Goal: Task Accomplishment & Management: Use online tool/utility

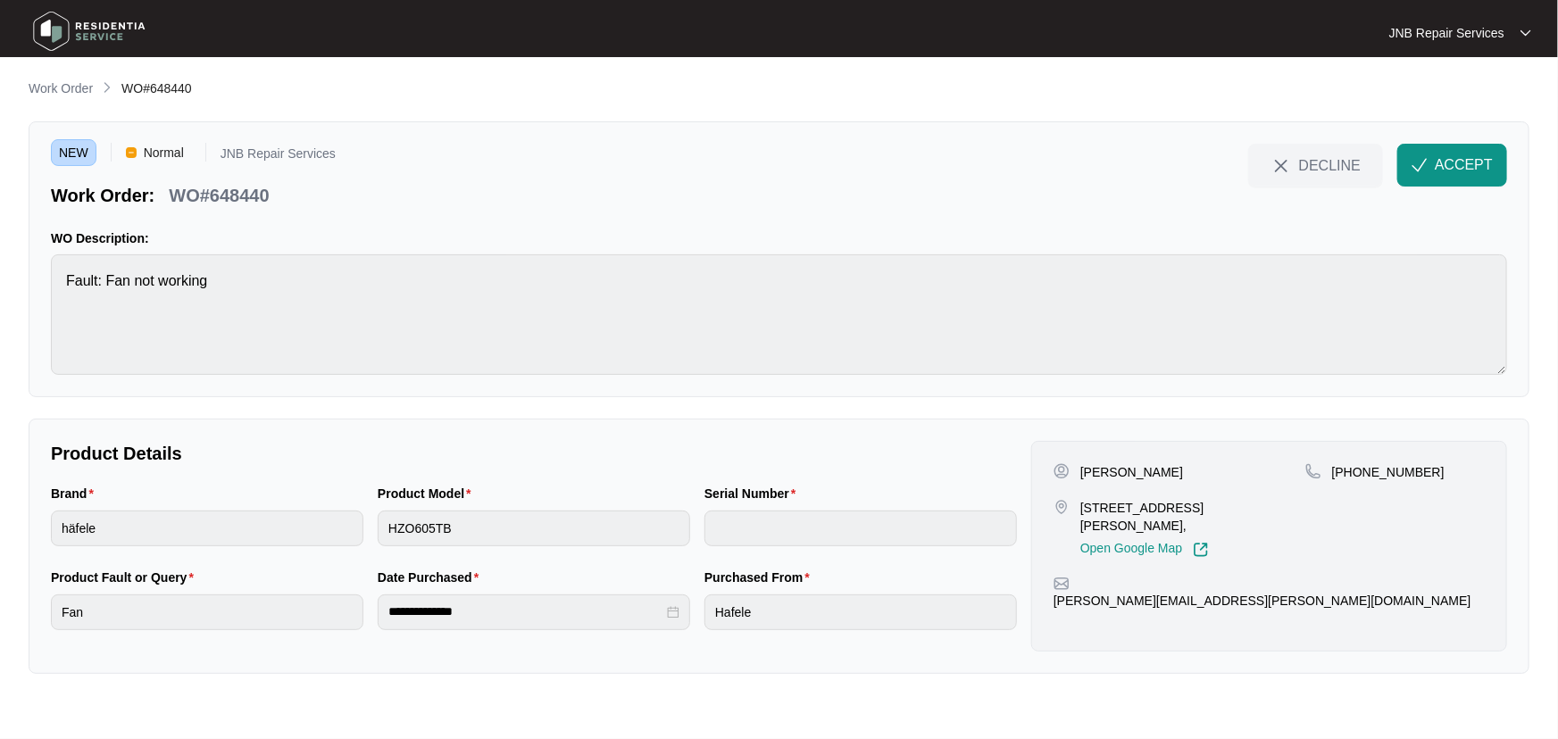
drag, startPoint x: 1194, startPoint y: 464, endPoint x: 1069, endPoint y: 464, distance: 125.9
click at [1069, 464] on div "[PERSON_NAME]" at bounding box center [1179, 472] width 252 height 18
copy div "[PERSON_NAME]"
drag, startPoint x: 1275, startPoint y: 505, endPoint x: 1080, endPoint y: 503, distance: 194.6
click at [1080, 503] on p "[STREET_ADDRESS][PERSON_NAME]," at bounding box center [1192, 517] width 225 height 36
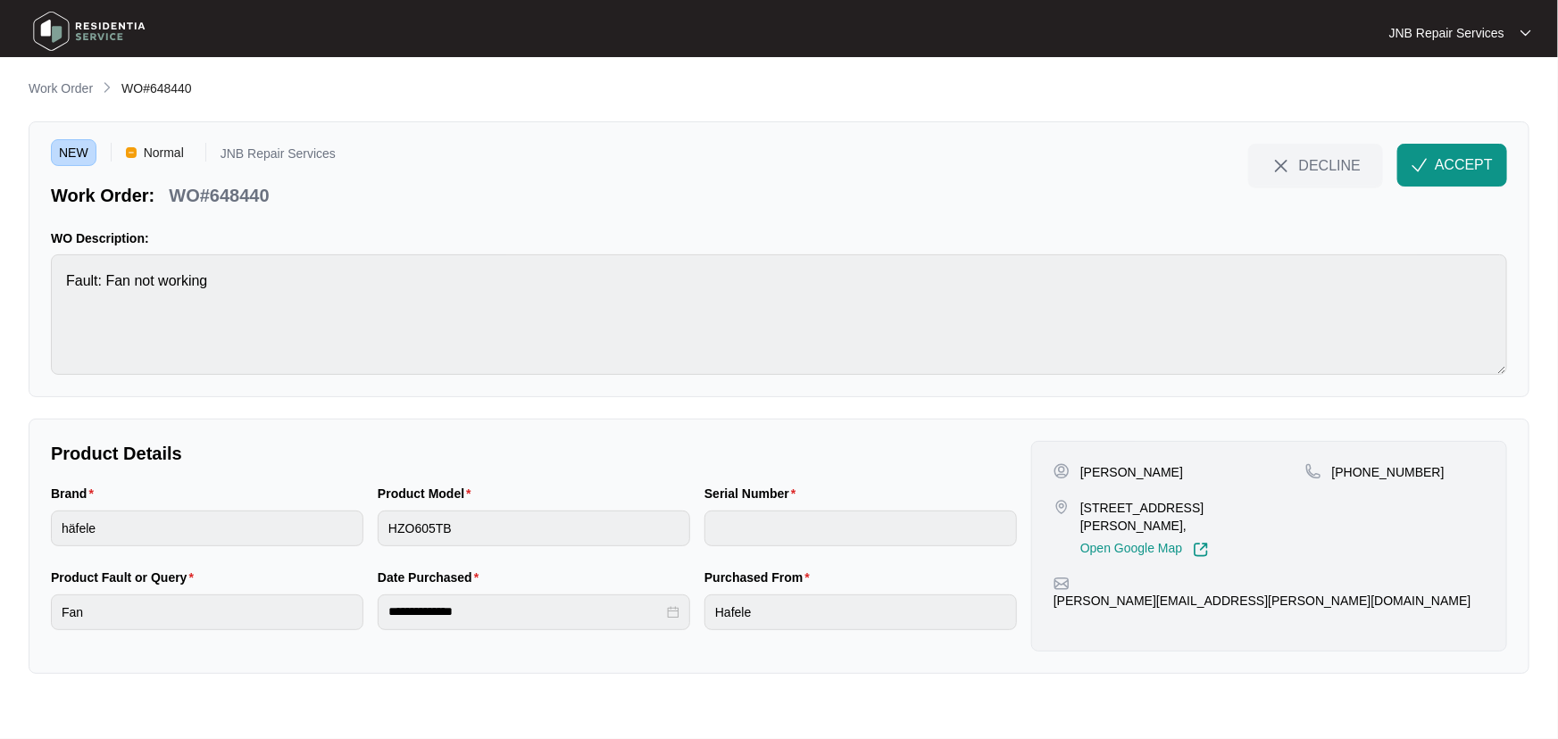
copy p "[STREET_ADDRESS][PERSON_NAME]"
drag, startPoint x: 1426, startPoint y: 475, endPoint x: 1352, endPoint y: 476, distance: 73.2
click at [1352, 476] on div "[PHONE_NUMBER]" at bounding box center [1394, 472] width 179 height 18
copy p "419114177"
click at [814, 445] on p "Product Details" at bounding box center [534, 453] width 966 height 25
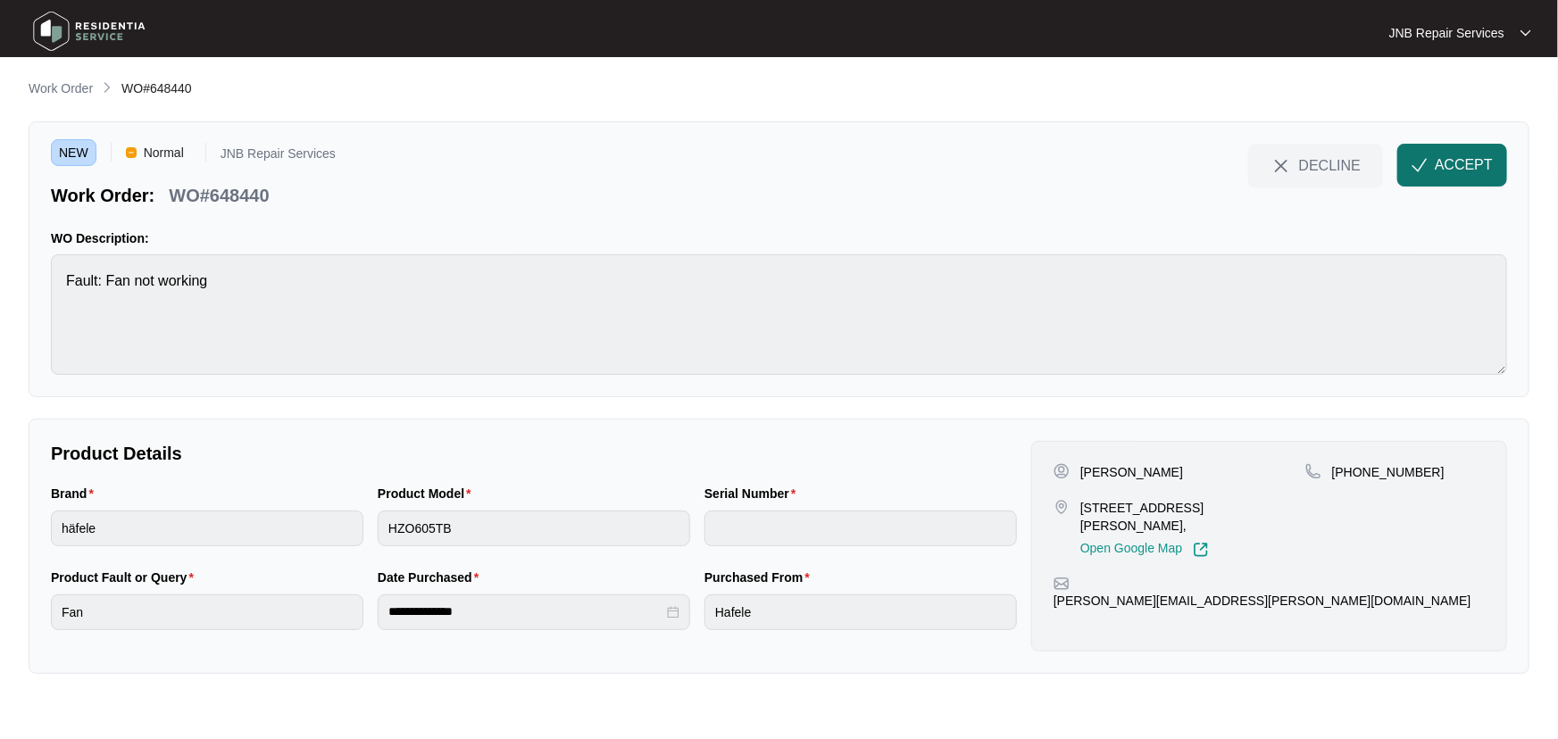
click at [1472, 154] on span "ACCEPT" at bounding box center [1464, 164] width 58 height 21
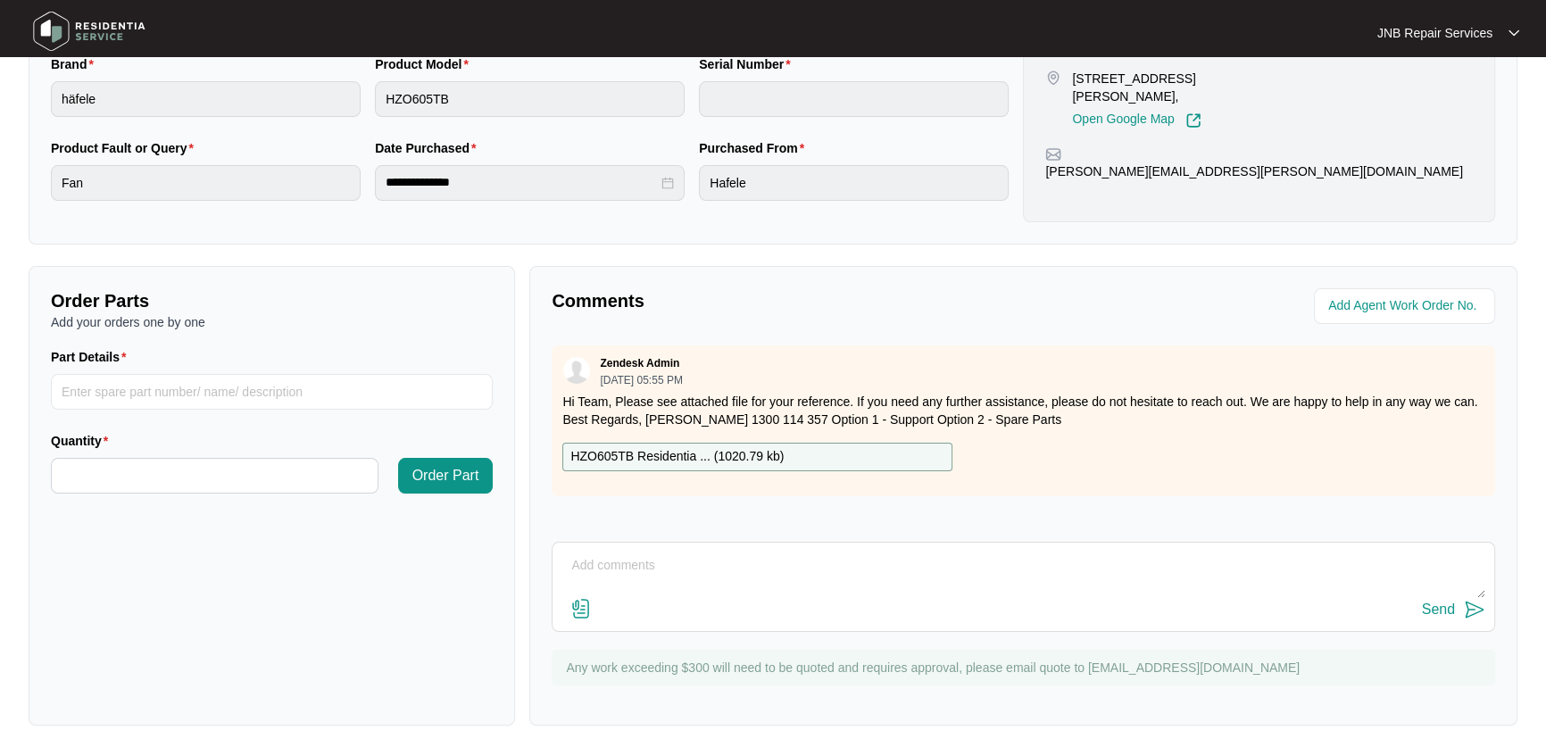
scroll to position [443, 0]
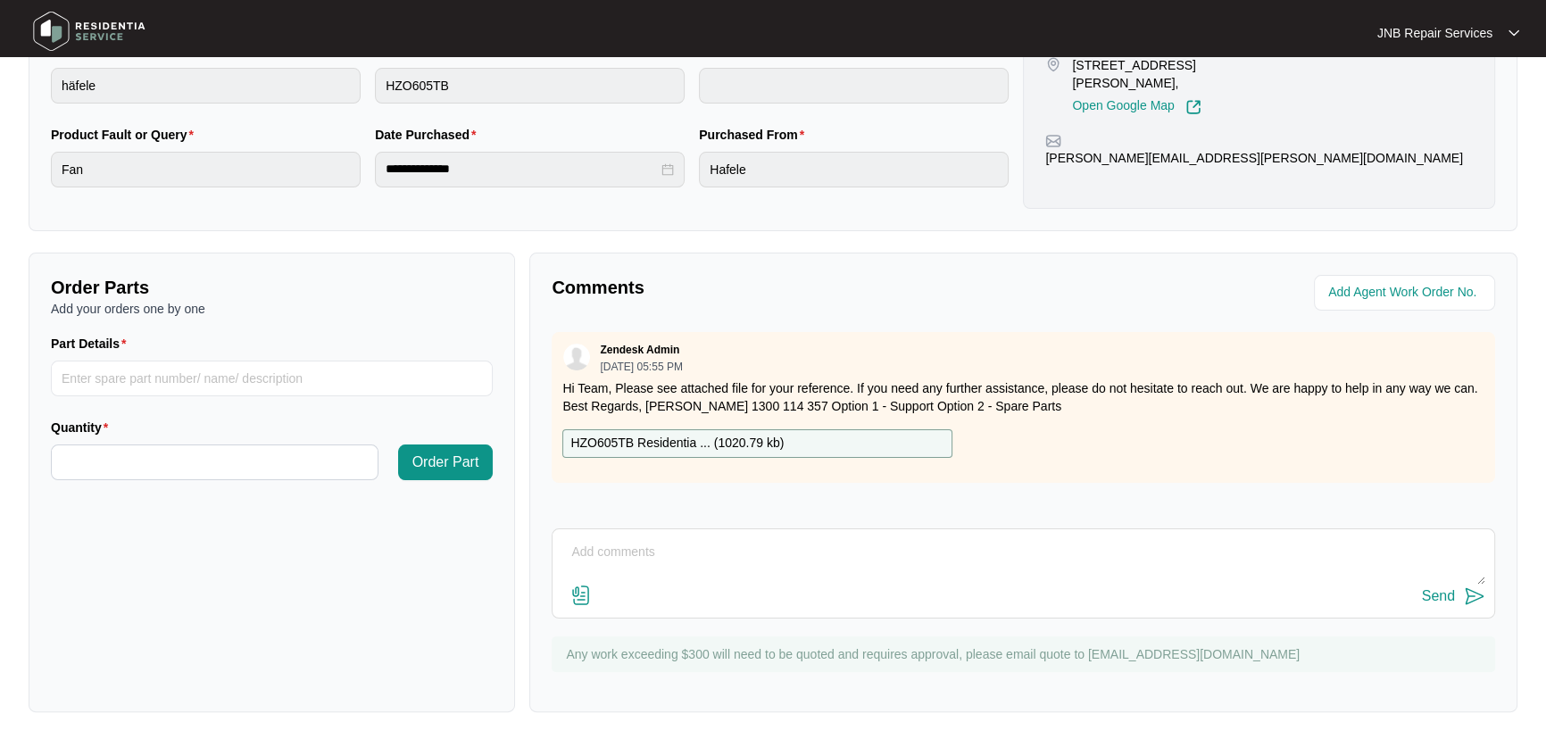
click at [679, 436] on p "HZO605TB Residentia ... ( 1020.79 kb )" at bounding box center [676, 444] width 213 height 20
click at [252, 395] on div "Part Details" at bounding box center [272, 376] width 456 height 84
click at [252, 382] on input "Part Details" at bounding box center [272, 379] width 442 height 36
paste input "G18 convection motor 1 SP10029"
type input "G18 convection motor 1 SP10029"
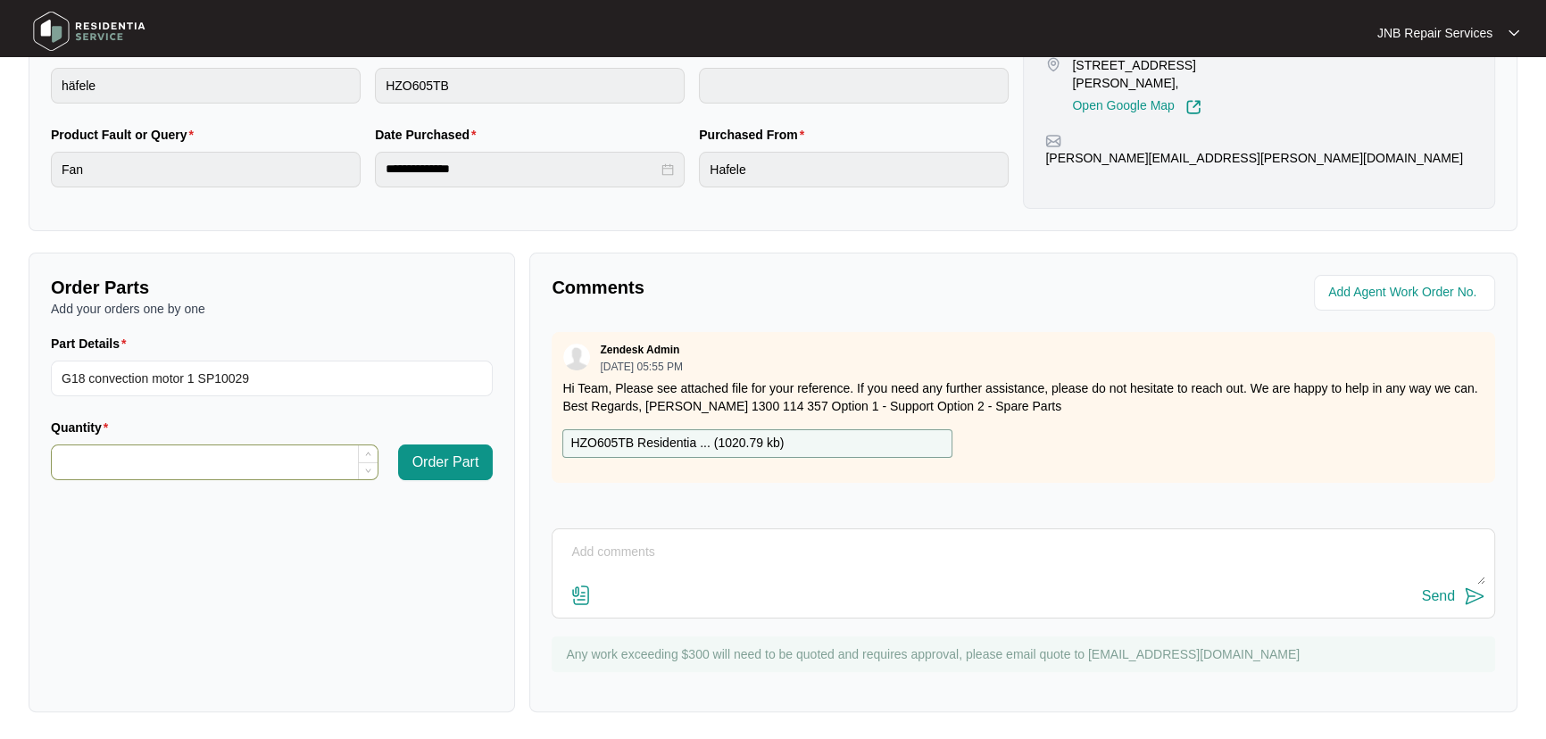
click at [252, 454] on input "Quantity" at bounding box center [215, 462] width 326 height 34
type input "*"
click at [459, 465] on span "Order Part" at bounding box center [445, 462] width 67 height 21
